Goal: Transaction & Acquisition: Purchase product/service

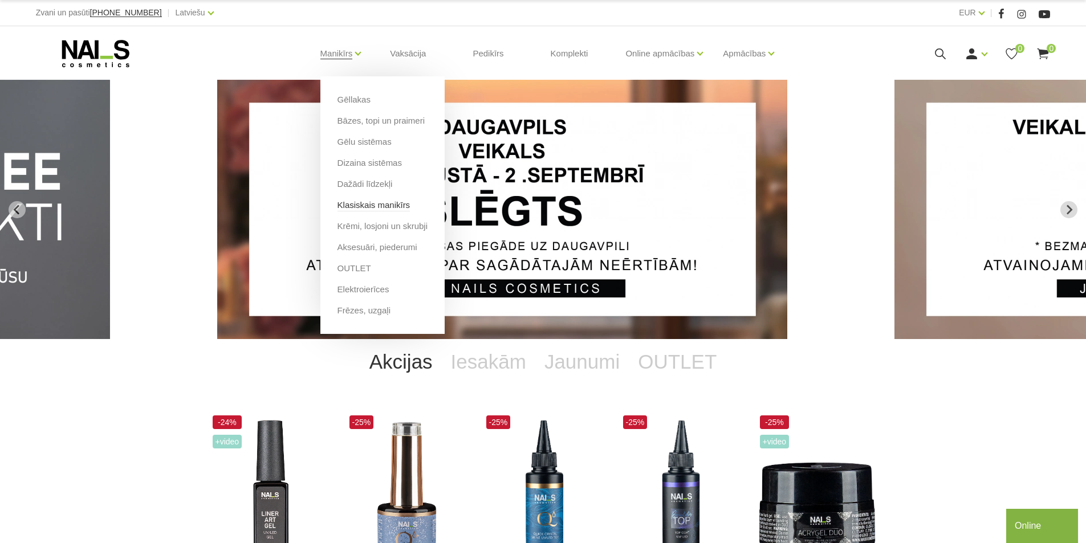
click at [389, 203] on link "Klasiskais manikīrs" at bounding box center [373, 205] width 73 height 13
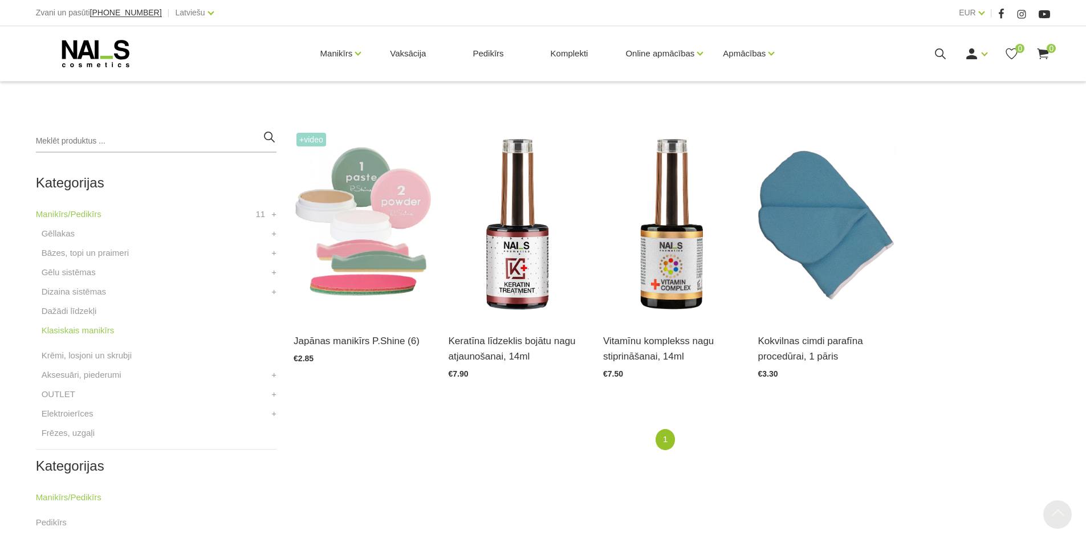
scroll to position [228, 0]
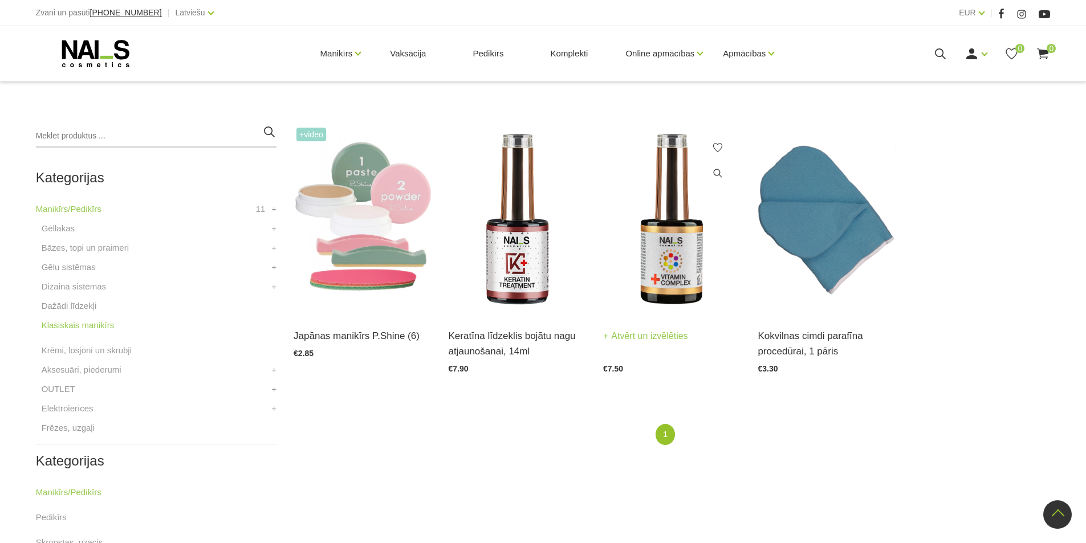
click at [682, 234] on img at bounding box center [671, 219] width 137 height 189
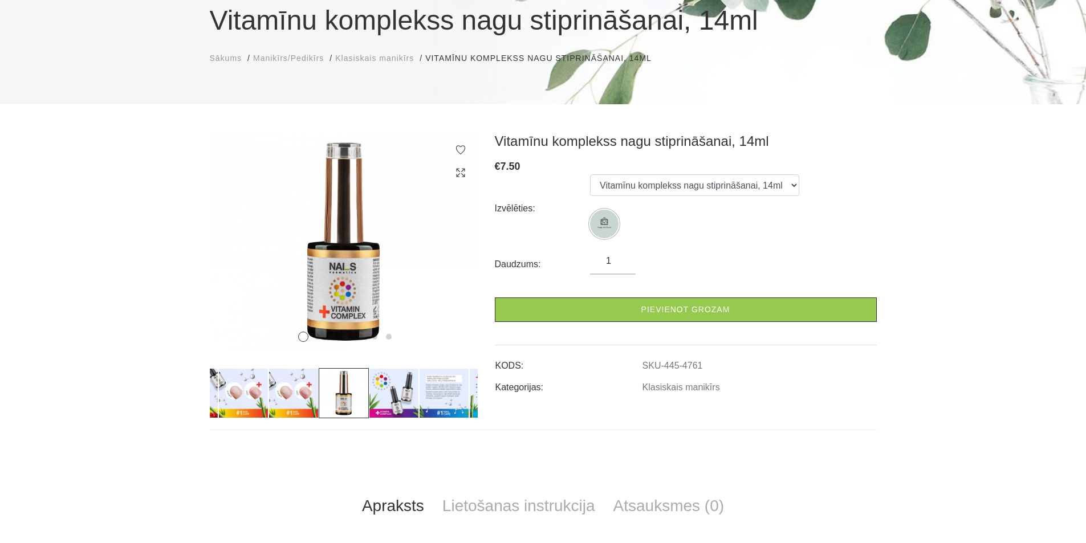
scroll to position [114, 0]
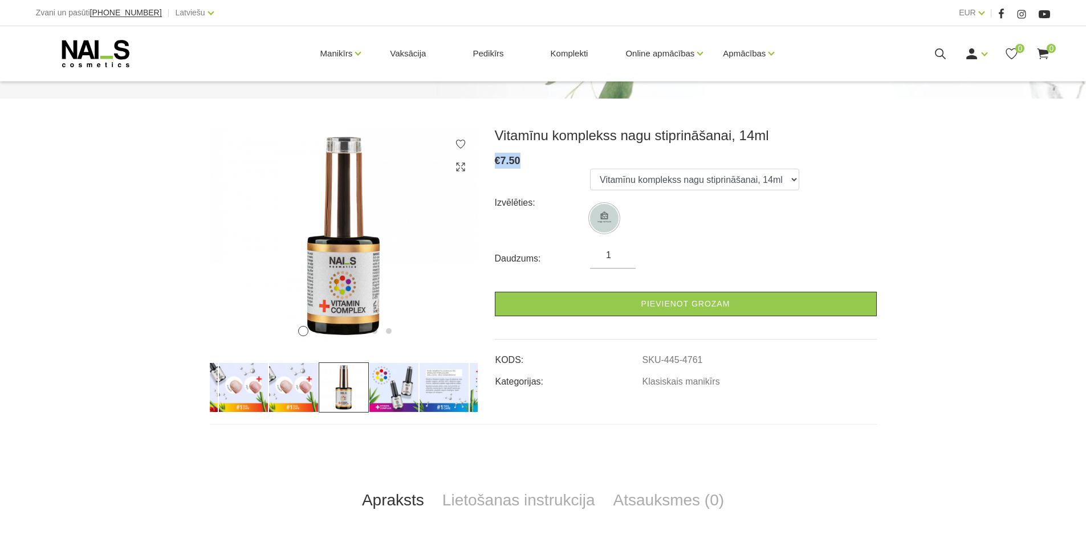
drag, startPoint x: 524, startPoint y: 162, endPoint x: 497, endPoint y: 153, distance: 28.7
click at [497, 153] on div "€ 7.50" at bounding box center [686, 161] width 382 height 16
click at [519, 156] on span "7.50" at bounding box center [510, 160] width 20 height 11
click at [935, 79] on link "Ienākt" at bounding box center [949, 72] width 85 height 23
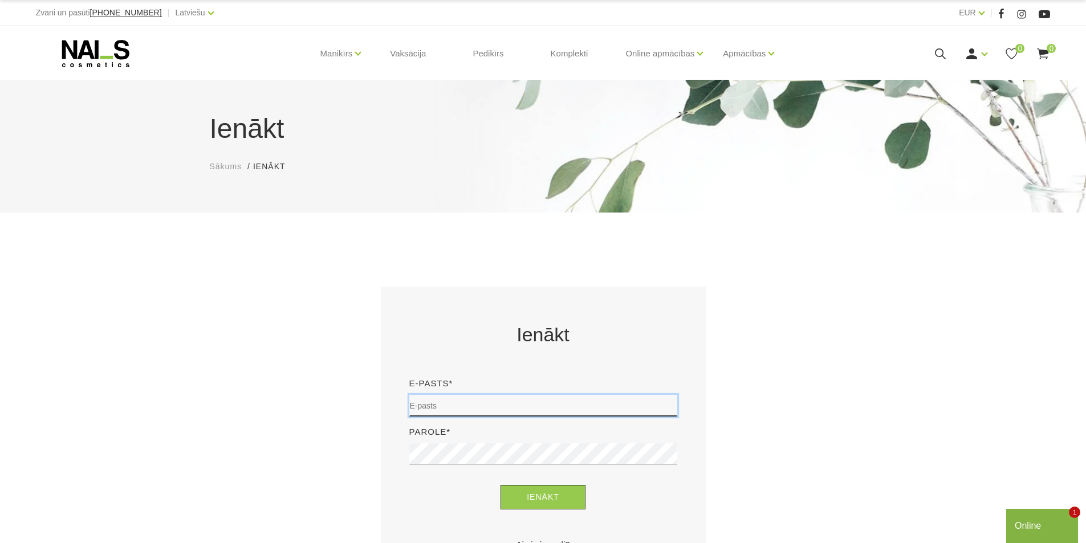
click at [475, 406] on input "email" at bounding box center [543, 406] width 268 height 22
type input "[EMAIL_ADDRESS][DOMAIN_NAME]"
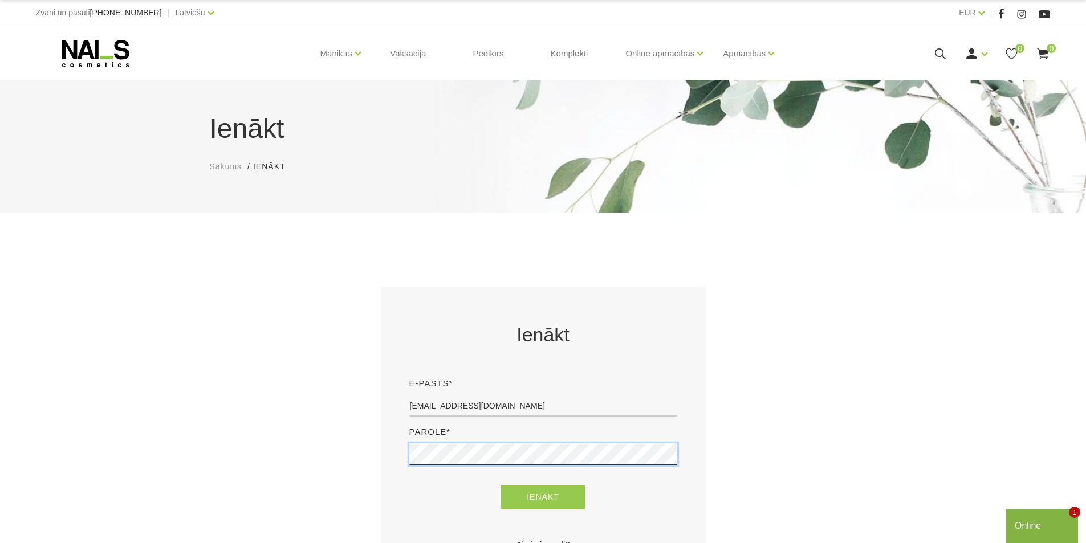
click at [500, 485] on button "Ienākt" at bounding box center [542, 497] width 85 height 25
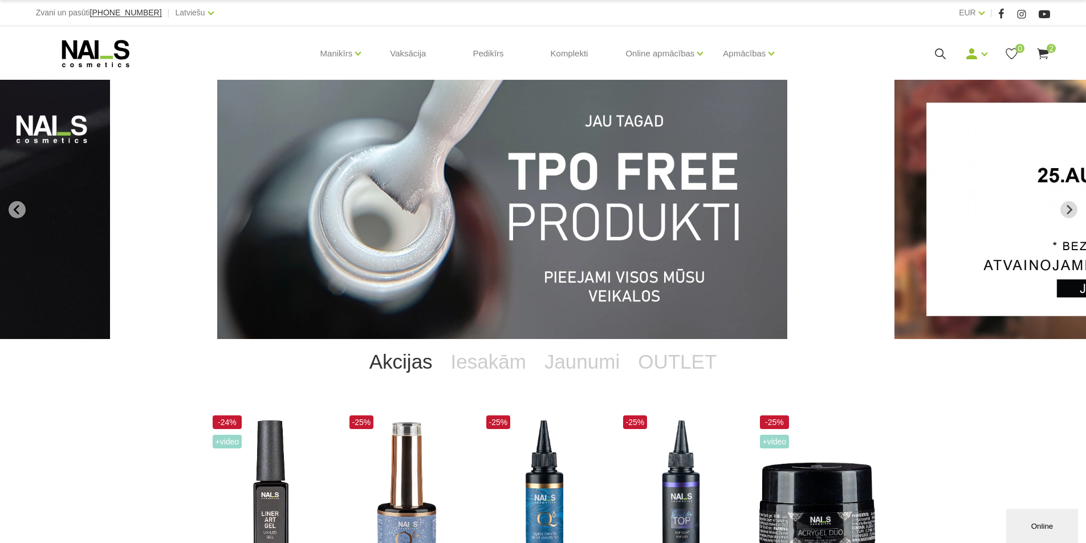
click at [1042, 55] on icon at bounding box center [1042, 54] width 14 height 14
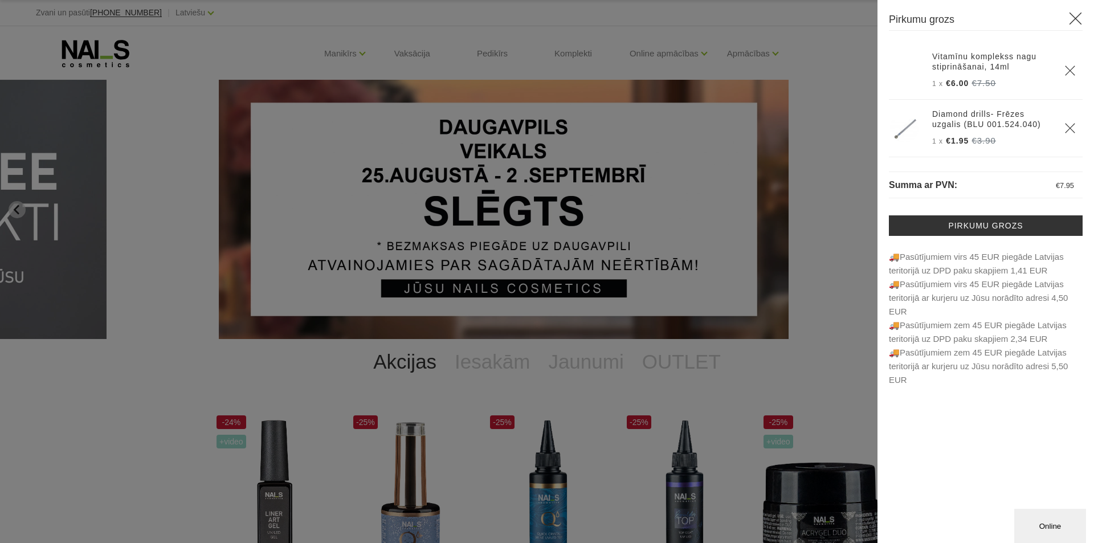
click at [1071, 125] on icon "Delete" at bounding box center [1070, 128] width 11 height 11
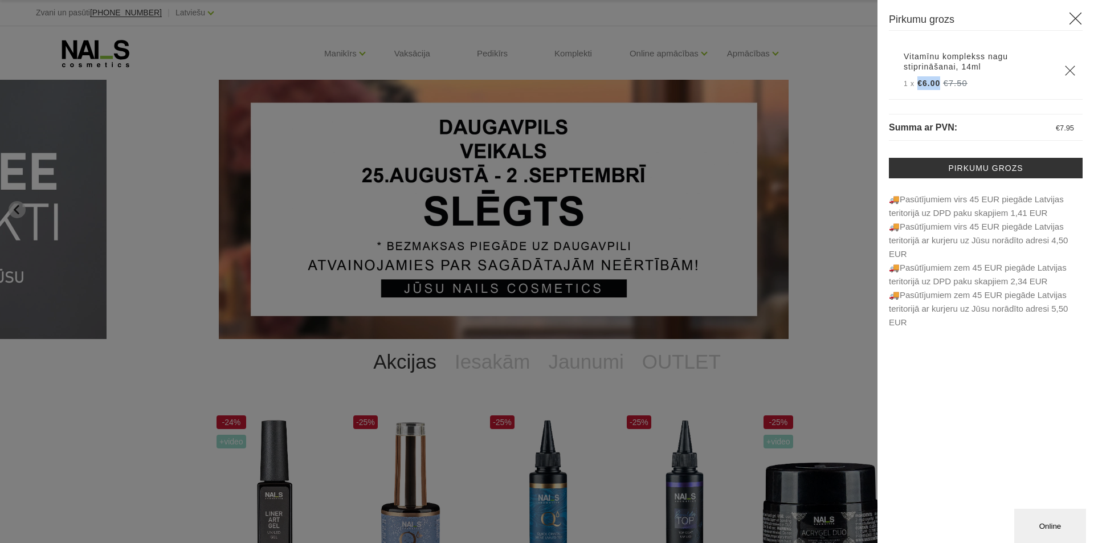
drag, startPoint x: 917, startPoint y: 85, endPoint x: 938, endPoint y: 86, distance: 20.5
click at [938, 86] on span "€6.00" at bounding box center [928, 83] width 23 height 9
click at [1001, 110] on div "Vitamīnu komplekss nagu stiprināšanai, 14ml 1 x €6.00 €7.50 Summa ar PVN: € 7.95" at bounding box center [986, 185] width 194 height 287
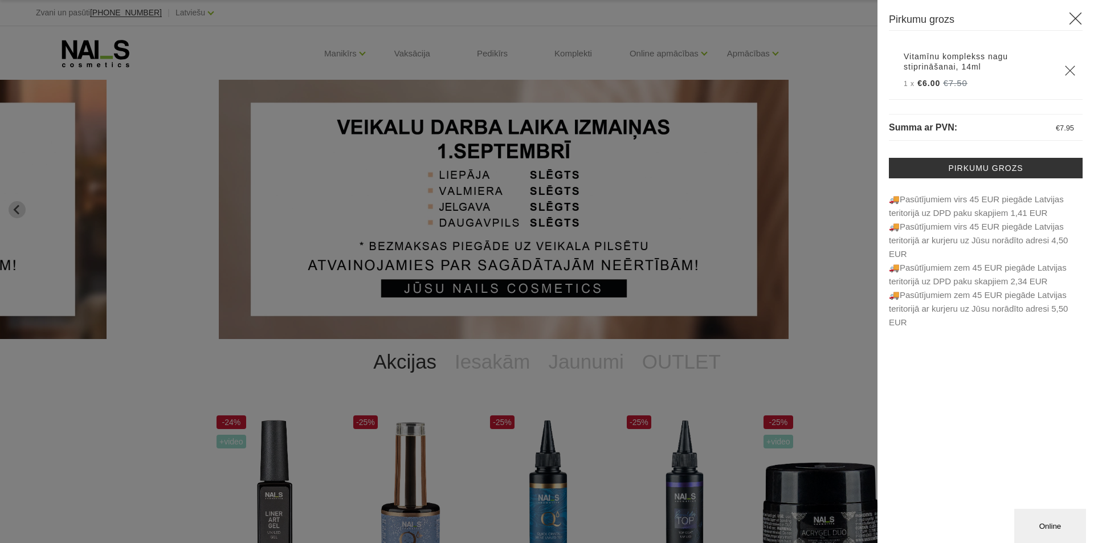
click at [934, 124] on span "Summa ar PVN:" at bounding box center [923, 128] width 68 height 10
click at [1040, 120] on p "Summa ar PVN: € 7.95" at bounding box center [986, 127] width 194 height 27
click at [1064, 127] on span "7.95" at bounding box center [1067, 128] width 14 height 9
click at [1079, 14] on use at bounding box center [1076, 19] width 13 height 13
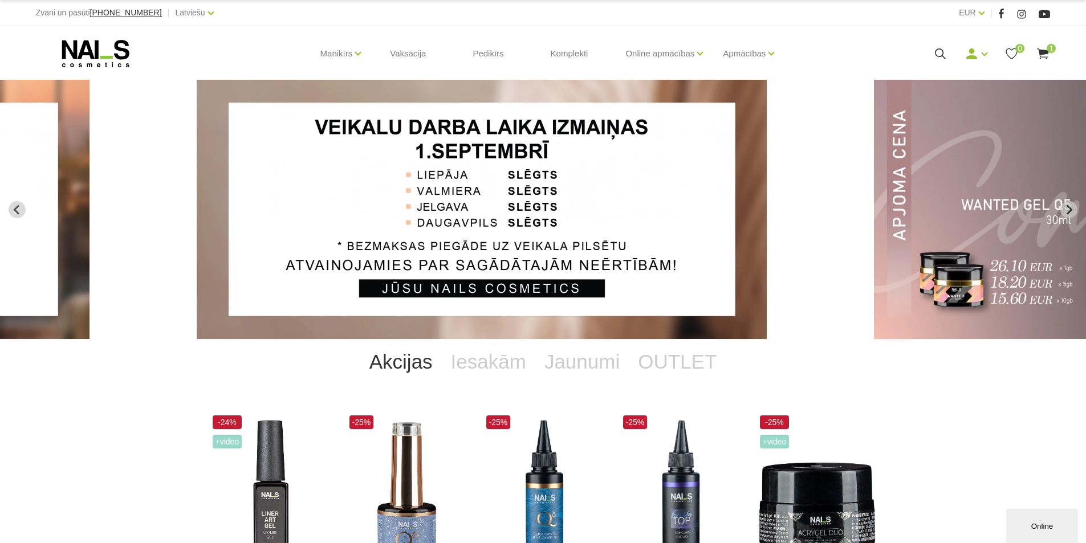
click at [1040, 52] on use at bounding box center [1042, 53] width 11 height 11
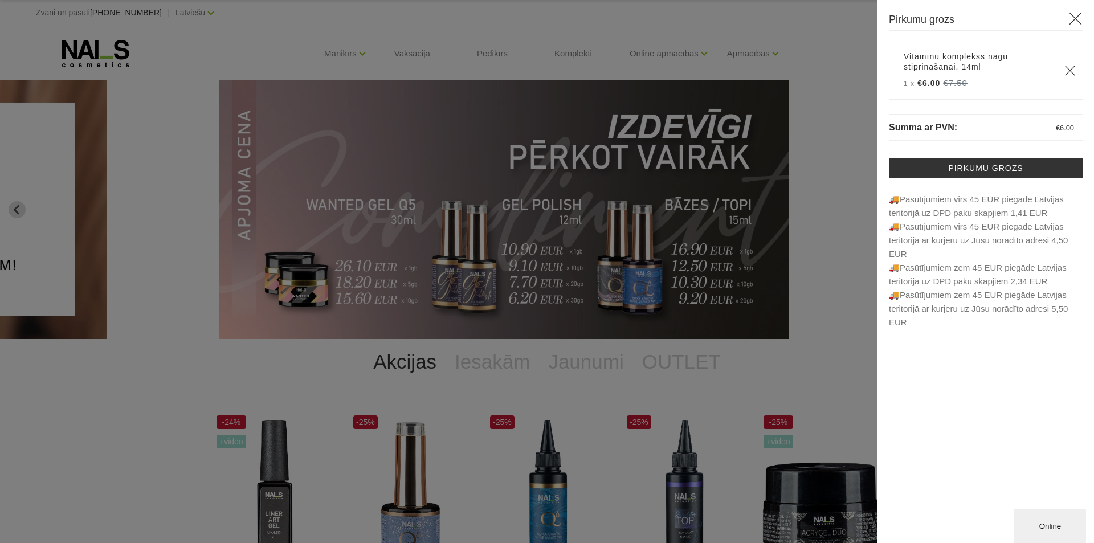
click at [967, 52] on link "Vitamīnu komplekss nagu stiprināšanai, 14ml" at bounding box center [977, 61] width 147 height 21
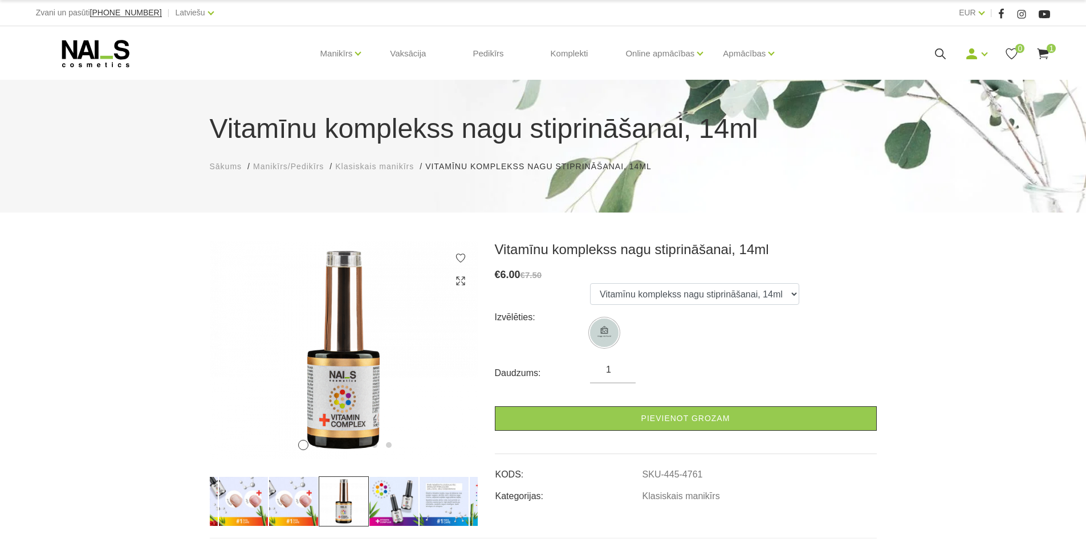
drag, startPoint x: 615, startPoint y: 375, endPoint x: 590, endPoint y: 375, distance: 25.1
click at [590, 375] on input "1" at bounding box center [613, 370] width 46 height 14
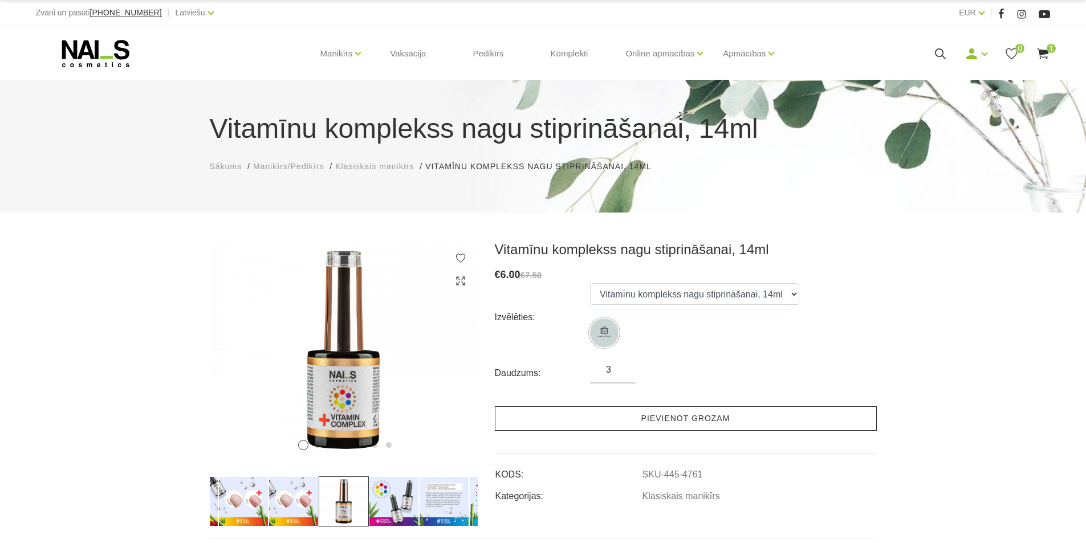
click at [699, 411] on link "Pievienot grozam" at bounding box center [686, 418] width 382 height 25
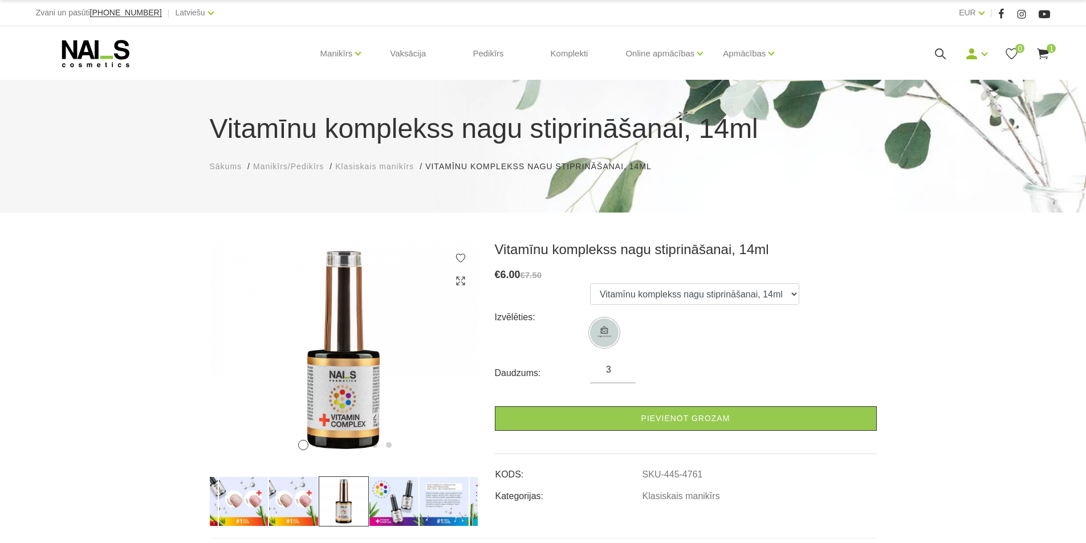
click at [1044, 52] on use at bounding box center [1042, 53] width 11 height 11
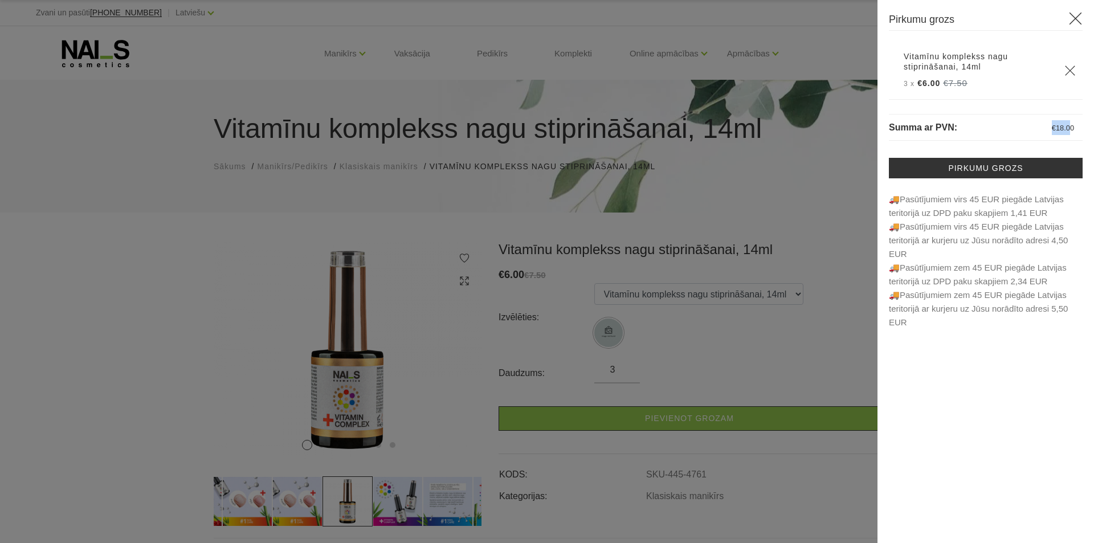
drag, startPoint x: 1053, startPoint y: 127, endPoint x: 1072, endPoint y: 127, distance: 19.4
click at [1072, 127] on span "€ 18.00" at bounding box center [1062, 128] width 39 height 10
click at [1050, 129] on span "€ 18.00" at bounding box center [1062, 128] width 39 height 10
click at [805, 272] on div at bounding box center [547, 271] width 1094 height 543
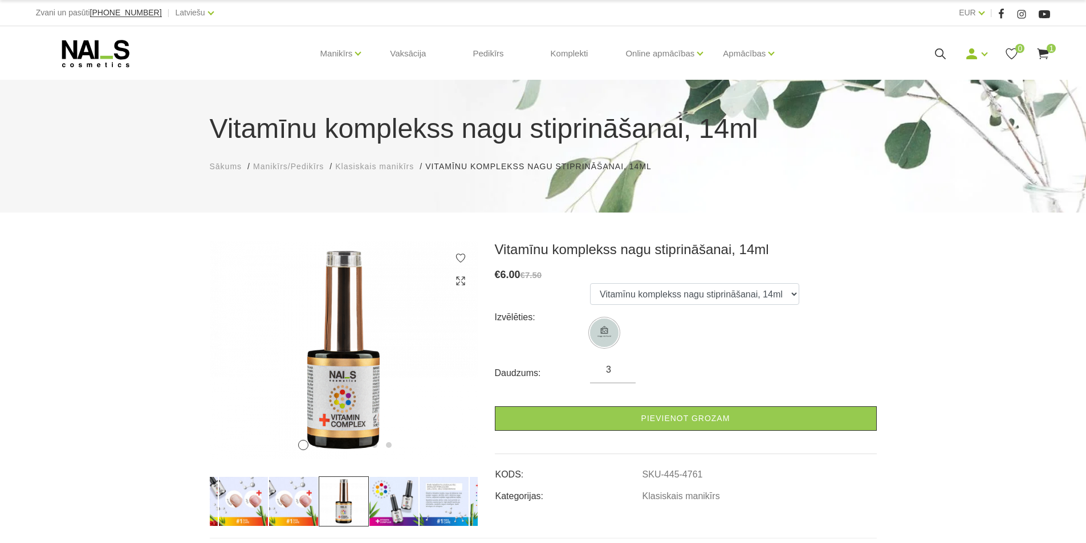
drag, startPoint x: 610, startPoint y: 368, endPoint x: 603, endPoint y: 367, distance: 6.9
click at [603, 367] on input "3" at bounding box center [613, 370] width 46 height 14
type input "5"
click at [812, 405] on form "Izvēlēties: Vitamīnu komplekss nagu stiprināšanai, 14ml Daudzums: 5 Pievienot g…" at bounding box center [686, 357] width 382 height 148
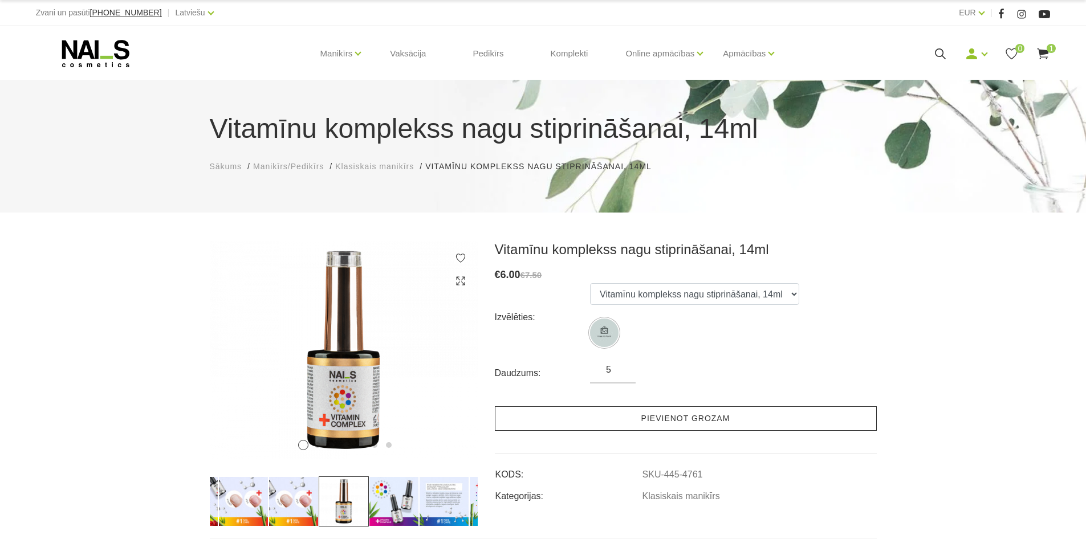
click at [810, 409] on link "Pievienot grozam" at bounding box center [686, 418] width 382 height 25
click at [745, 419] on link "Pievienot grozam" at bounding box center [686, 418] width 382 height 25
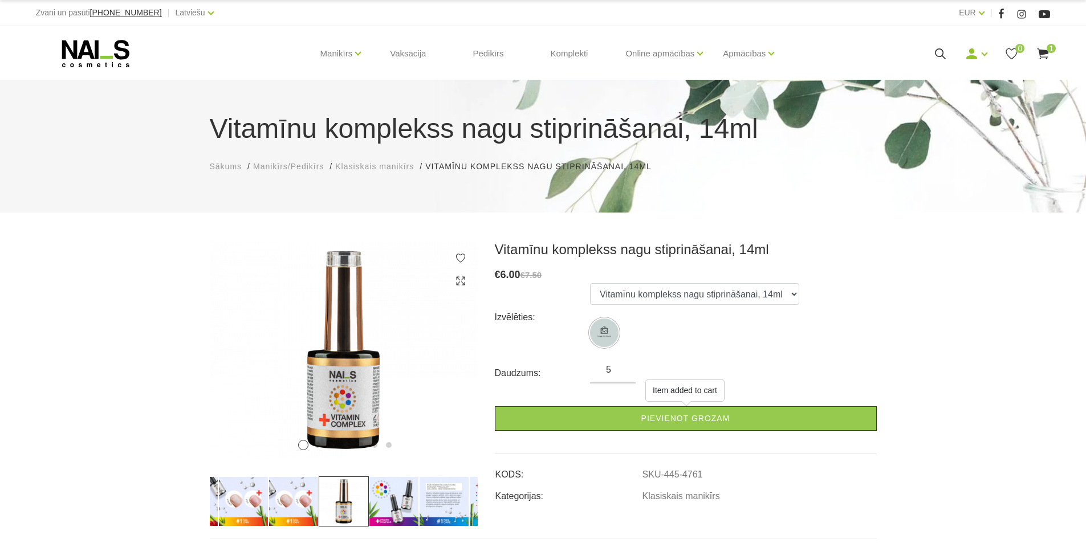
click at [1046, 50] on use at bounding box center [1042, 53] width 11 height 11
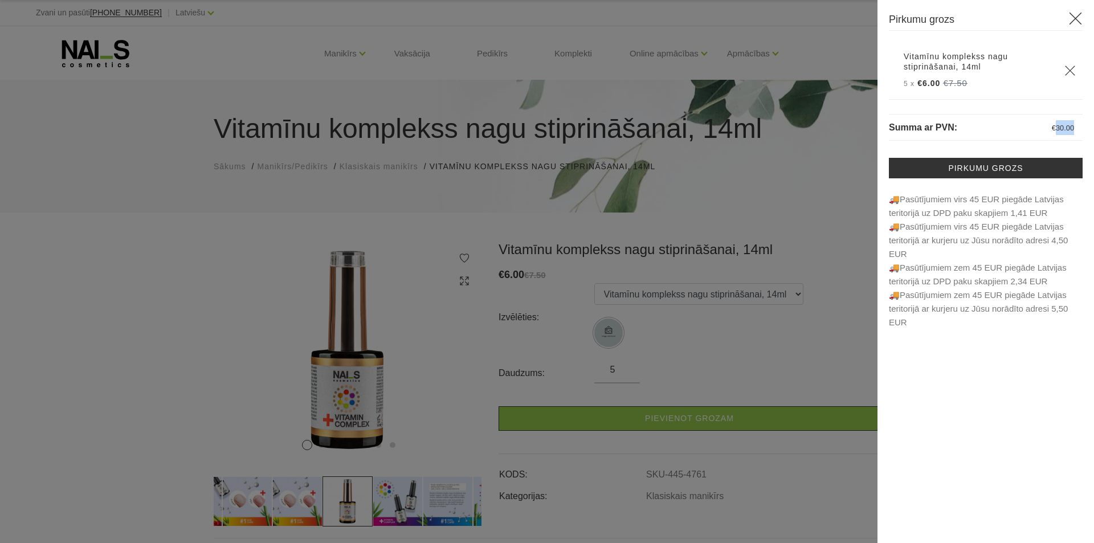
drag, startPoint x: 1055, startPoint y: 127, endPoint x: 1081, endPoint y: 130, distance: 25.8
click at [1081, 130] on span "€ 30.00" at bounding box center [1062, 128] width 39 height 10
click at [1021, 127] on p "Summa ar PVN: € 30.00" at bounding box center [986, 127] width 194 height 27
click at [953, 172] on link "Pirkumu grozs" at bounding box center [986, 168] width 194 height 21
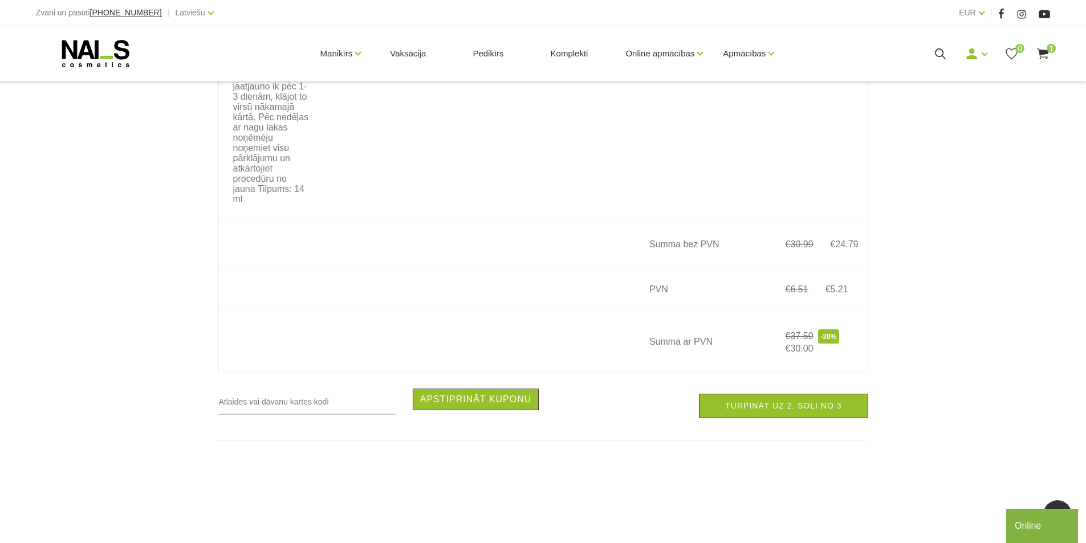
scroll to position [798, 0]
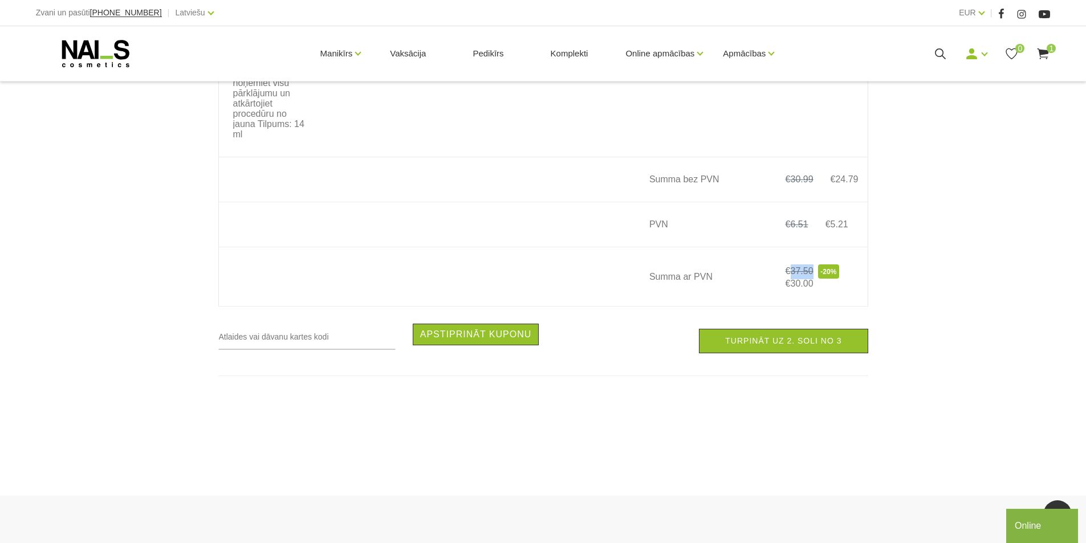
drag, startPoint x: 790, startPoint y: 410, endPoint x: 813, endPoint y: 410, distance: 22.2
click at [813, 276] on span "€ 37.50 -20%" at bounding box center [812, 271] width 71 height 10
click at [759, 307] on td "Summa ar PVN" at bounding box center [699, 276] width 128 height 59
click at [852, 247] on td "€ 6.51 € 5.21" at bounding box center [814, 224] width 105 height 45
click at [313, 350] on input "text" at bounding box center [306, 337] width 177 height 26
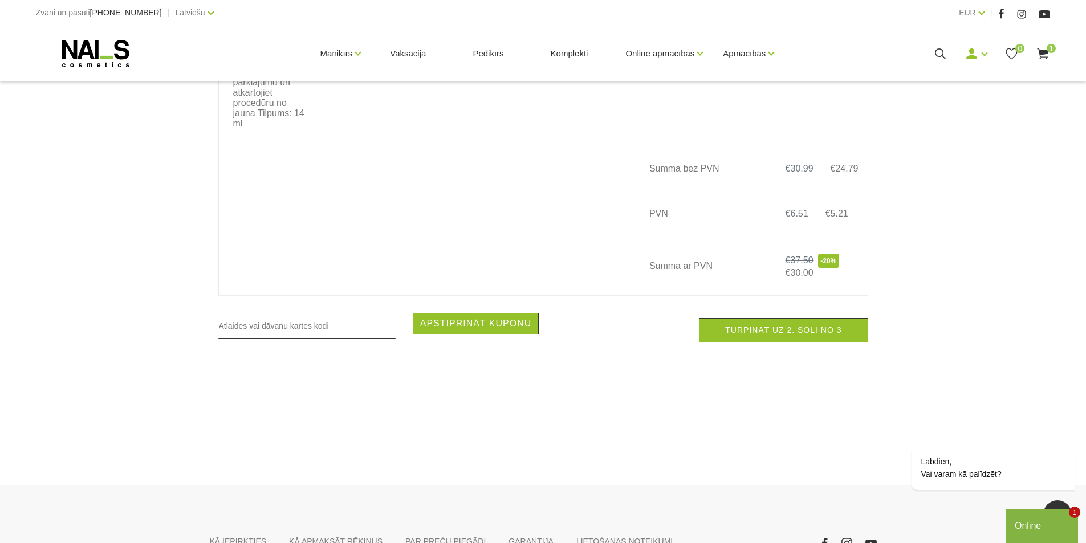
scroll to position [829, 0]
